Goal: Task Accomplishment & Management: Use online tool/utility

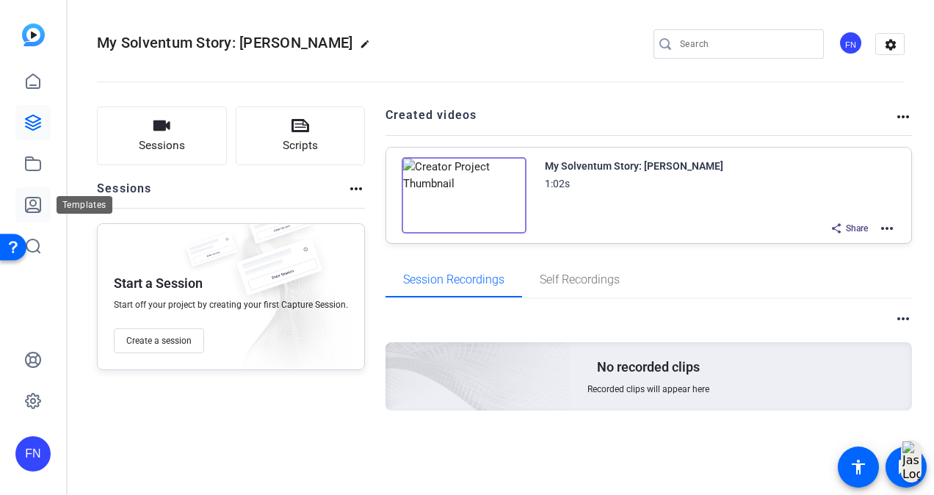
click at [33, 212] on icon at bounding box center [33, 204] width 15 height 15
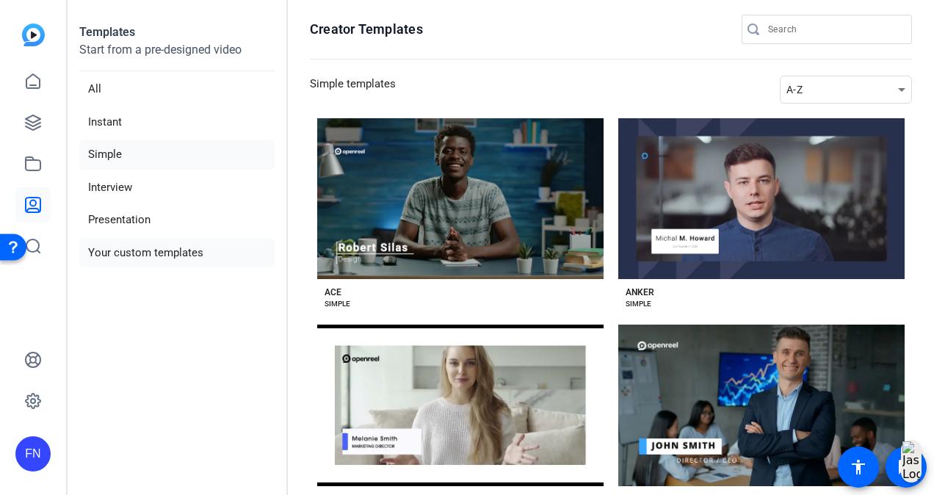
click at [238, 247] on li "Your custom templates" at bounding box center [176, 253] width 195 height 30
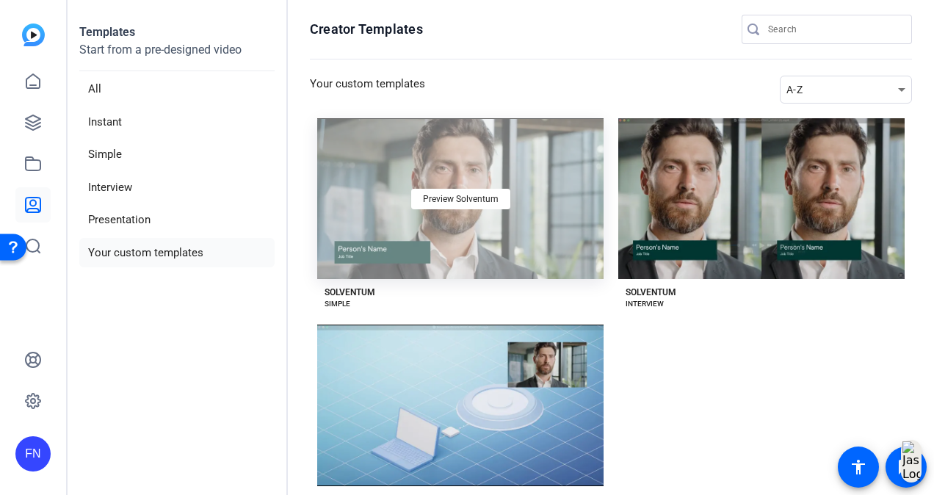
click at [445, 214] on div "Preview Solventum" at bounding box center [460, 198] width 286 height 161
